Goal: Task Accomplishment & Management: Use online tool/utility

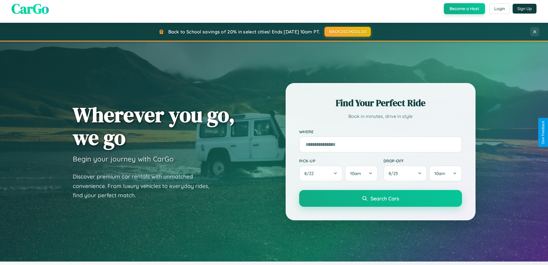
scroll to position [248, 0]
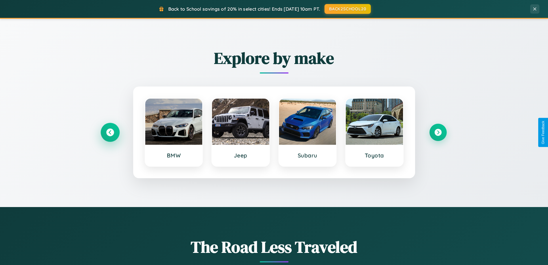
click at [110, 132] on icon at bounding box center [110, 132] width 8 height 8
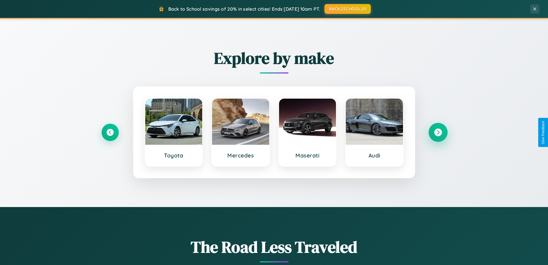
click at [438, 132] on icon at bounding box center [438, 132] width 8 height 8
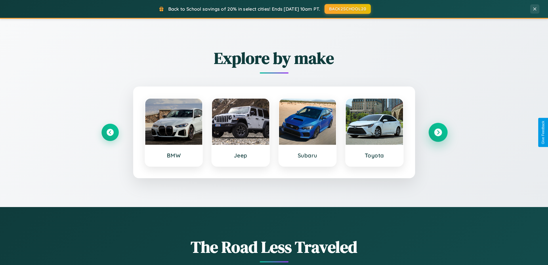
click at [438, 132] on icon at bounding box center [438, 132] width 8 height 8
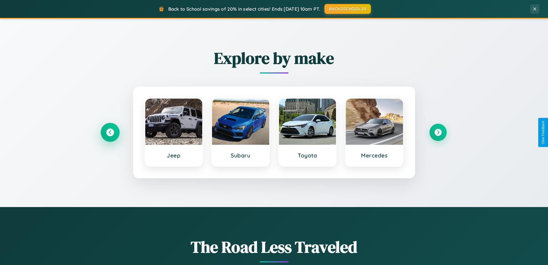
click at [110, 132] on icon at bounding box center [110, 132] width 8 height 8
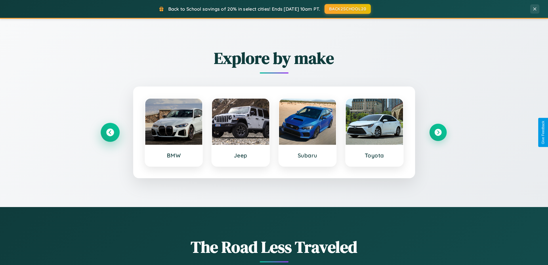
click at [110, 132] on icon at bounding box center [110, 132] width 8 height 8
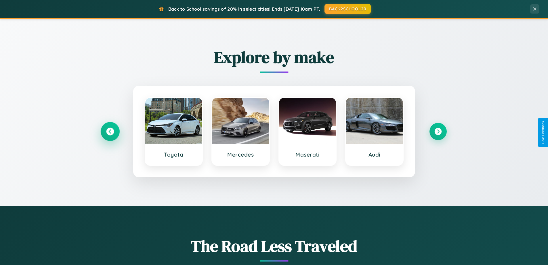
scroll to position [925, 0]
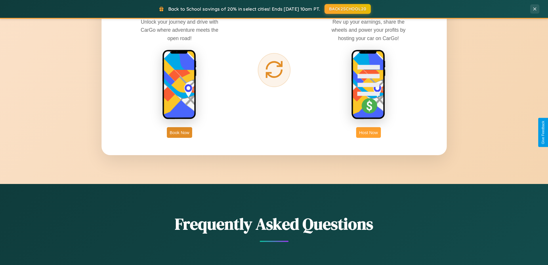
click at [369, 132] on button "Host Now" at bounding box center [368, 132] width 24 height 11
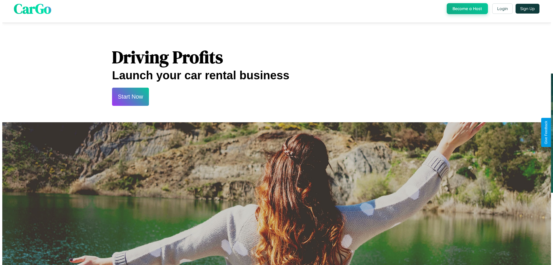
scroll to position [278, 0]
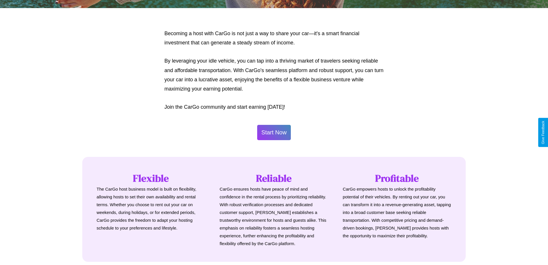
click at [274, 132] on button "Start Now" at bounding box center [274, 132] width 34 height 15
